Goal: Task Accomplishment & Management: Manage account settings

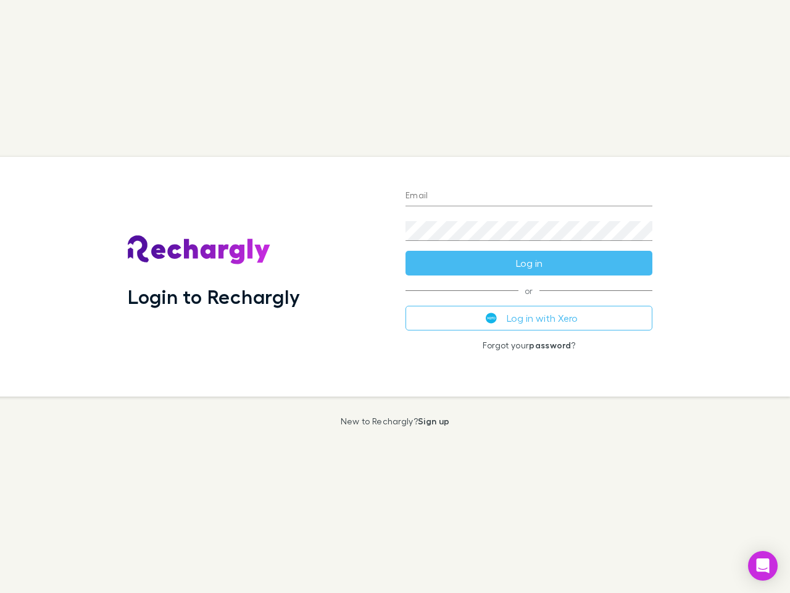
click at [395, 296] on div "Login to Rechargly" at bounding box center [257, 277] width 278 height 240
click at [529, 196] on input "Email" at bounding box center [529, 196] width 247 height 20
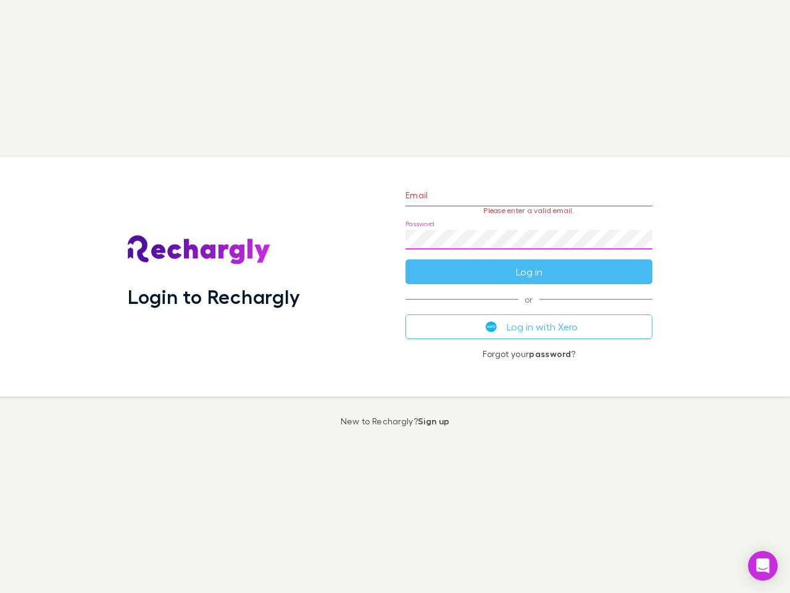
click at [529, 263] on form "Email Please enter a valid email. Password Log in" at bounding box center [529, 230] width 247 height 107
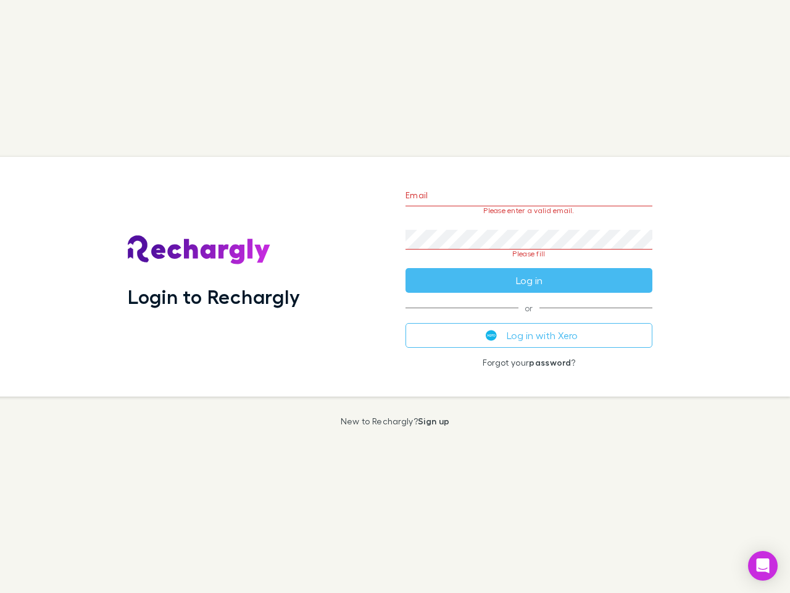
click at [529, 318] on div "Email Please enter a valid email. Password Please fill Log in or Log in with Xe…" at bounding box center [529, 277] width 267 height 240
click at [763, 566] on icon "Open Intercom Messenger" at bounding box center [763, 565] width 13 height 15
